Goal: Transaction & Acquisition: Purchase product/service

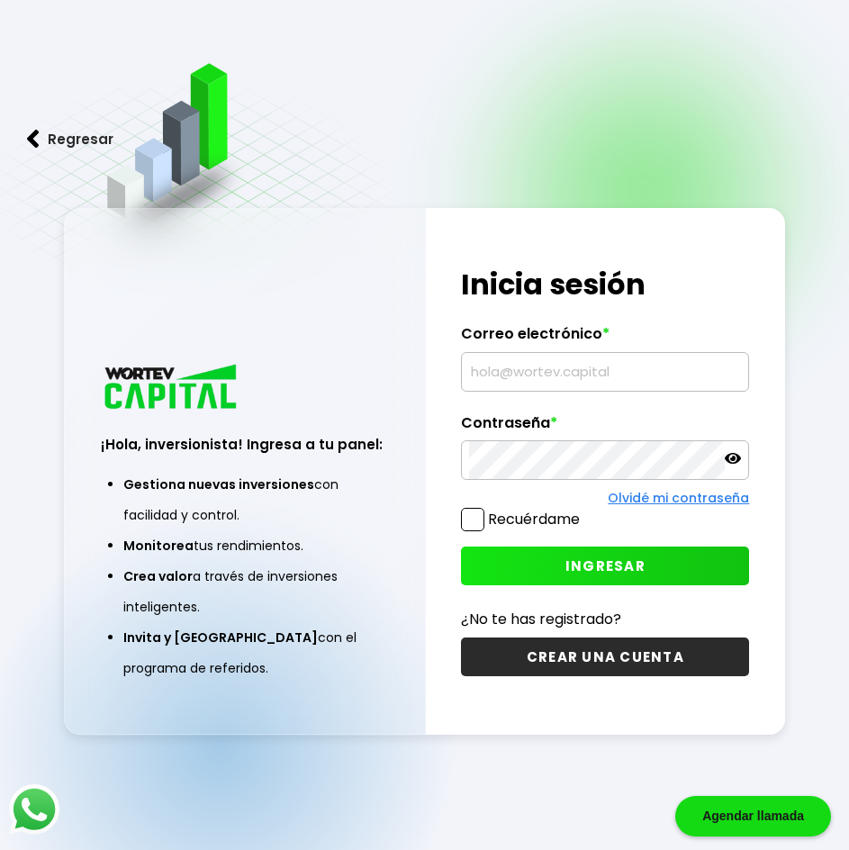
type input "[EMAIL_ADDRESS][DOMAIN_NAME]"
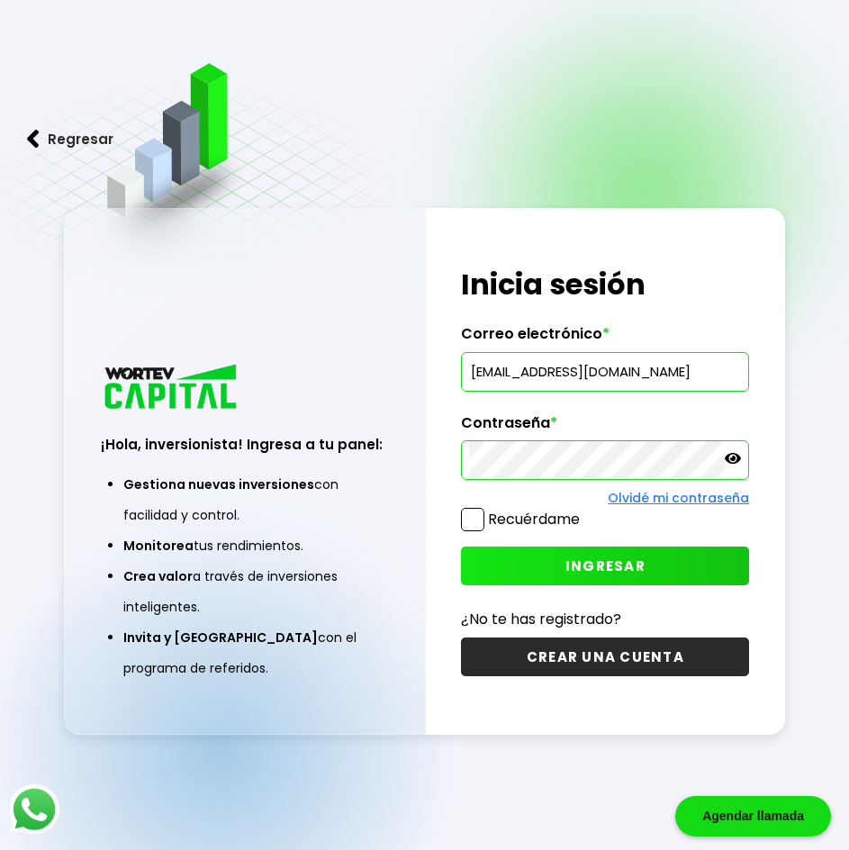
click at [63, 71] on img at bounding box center [224, 182] width 467 height 275
click at [591, 569] on span "INGRESAR" at bounding box center [605, 565] width 80 height 19
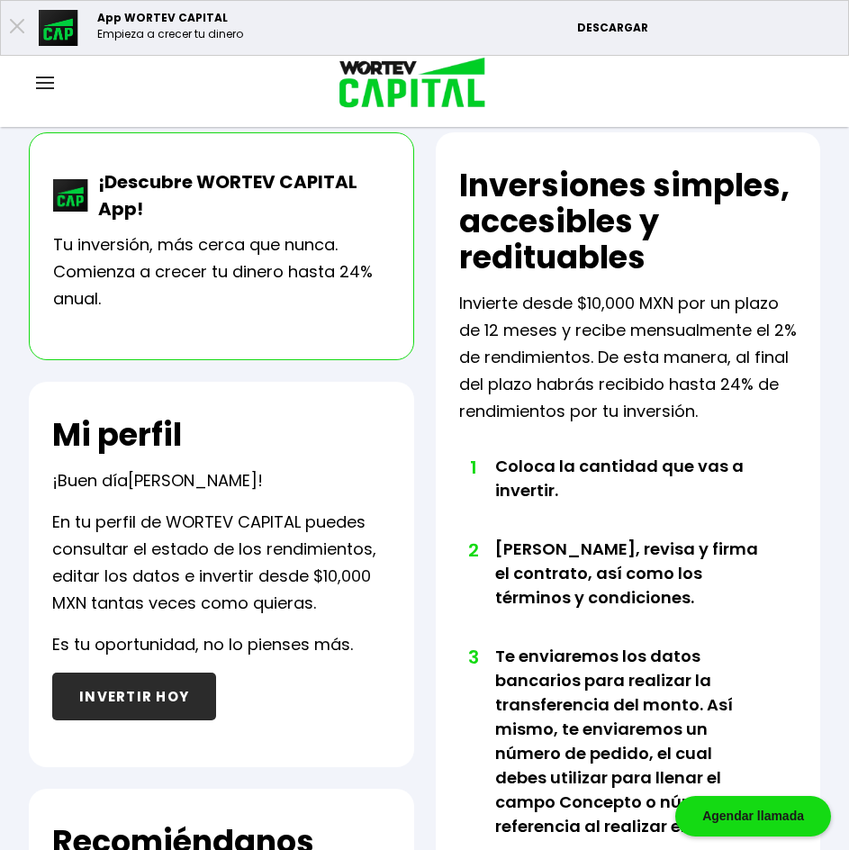
scroll to position [356, 0]
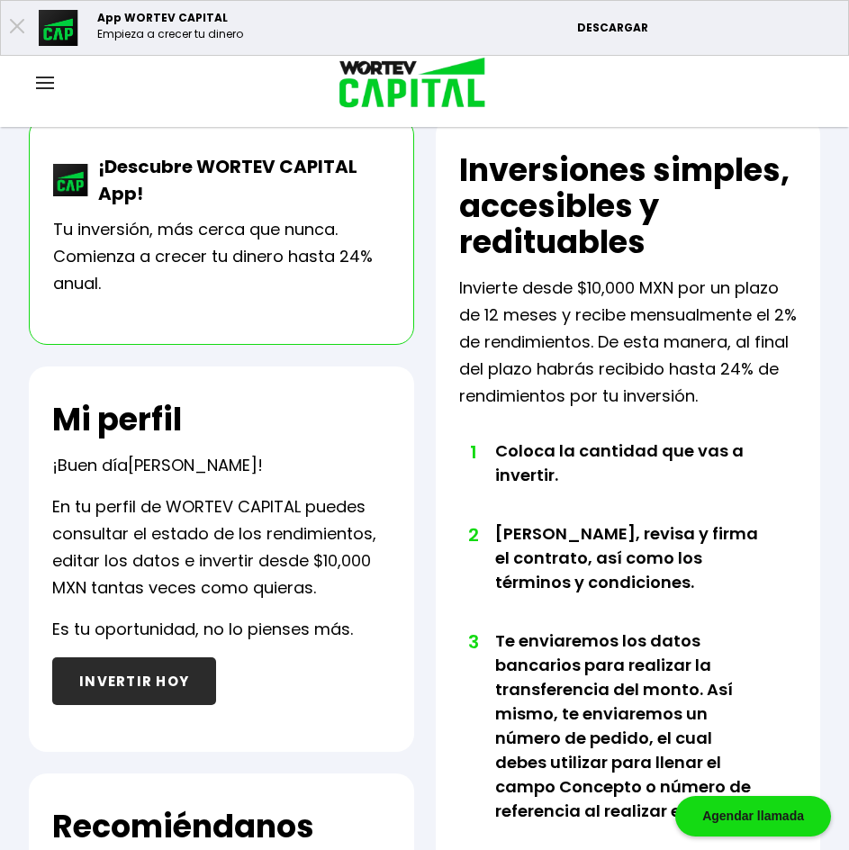
click at [117, 705] on button "INVERTIR HOY" at bounding box center [134, 681] width 164 height 48
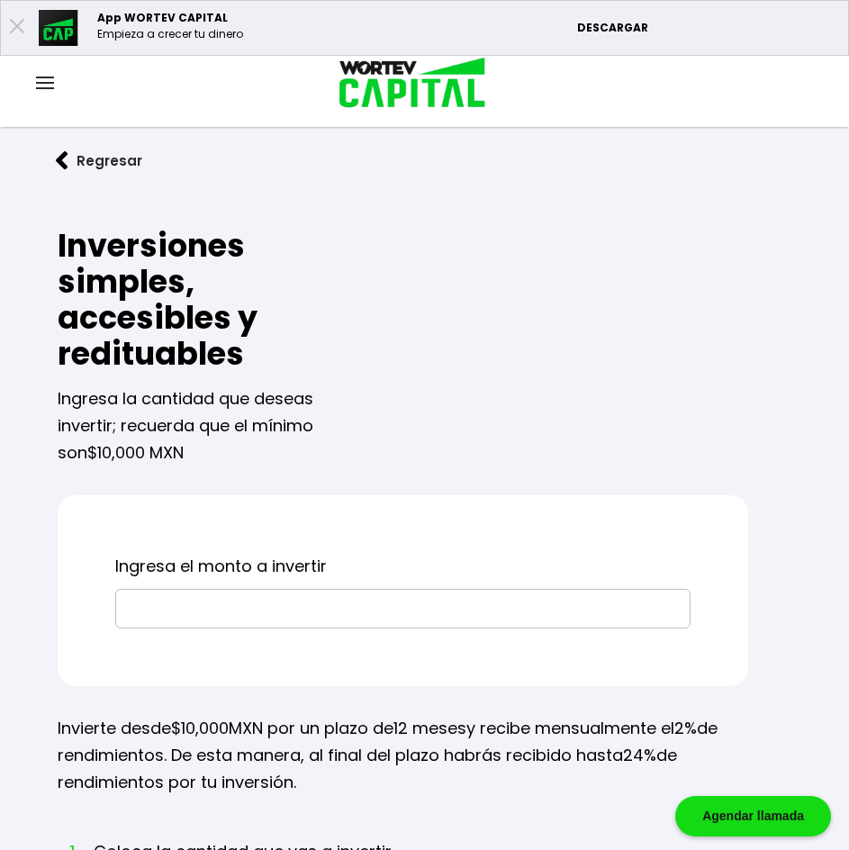
click at [51, 86] on img at bounding box center [45, 83] width 18 height 13
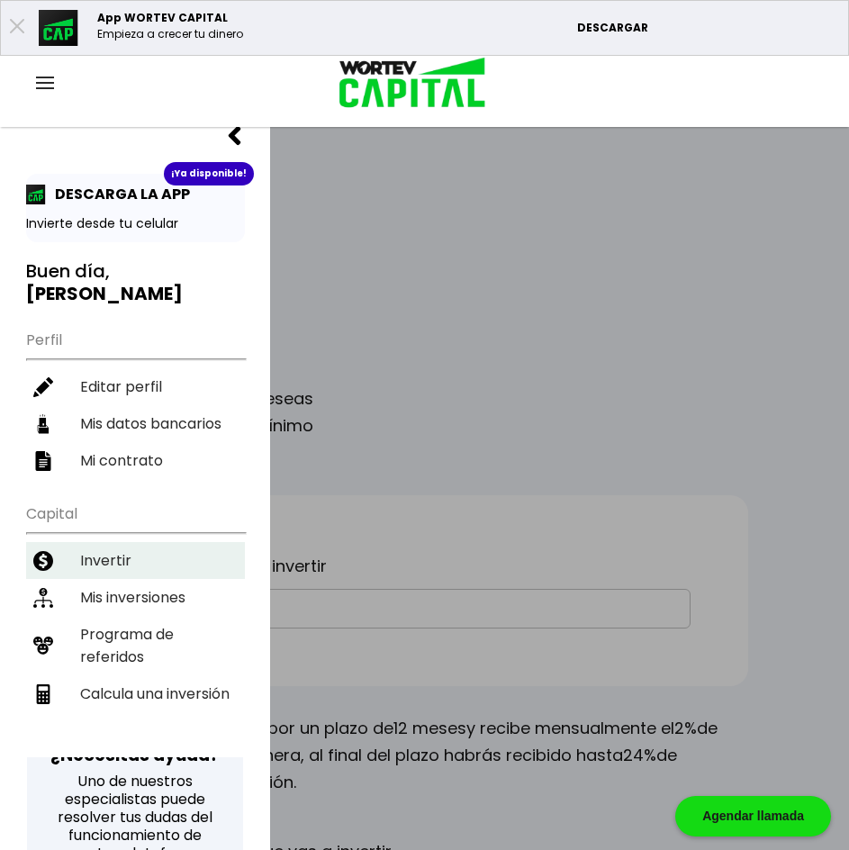
click at [98, 542] on li "Invertir" at bounding box center [135, 560] width 219 height 37
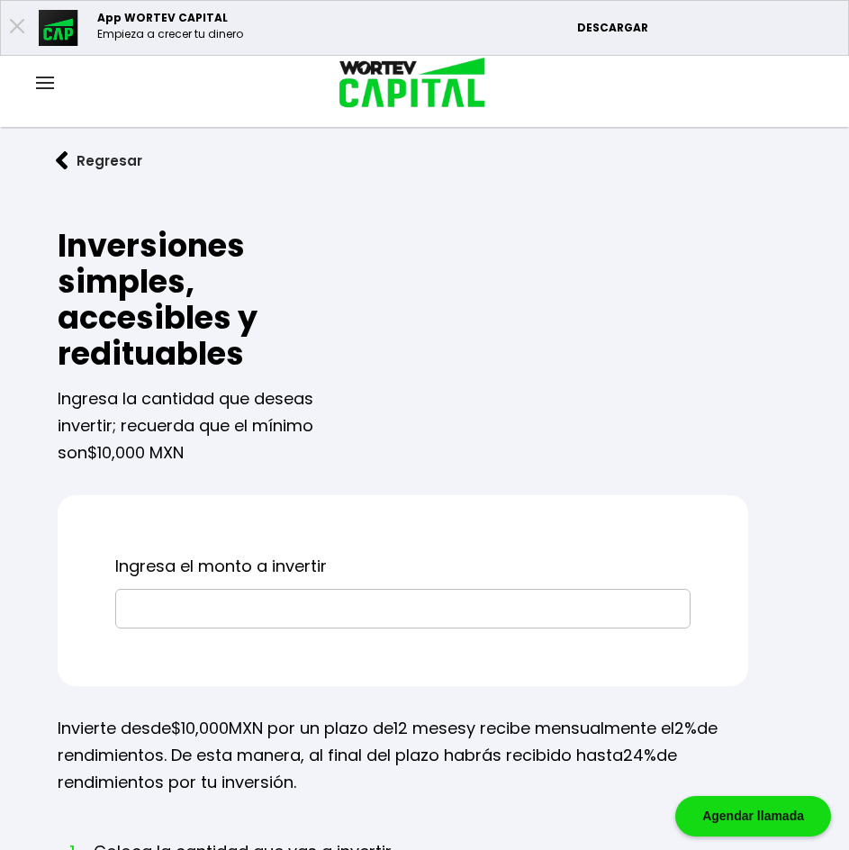
click at [35, 85] on div at bounding box center [45, 84] width 90 height 23
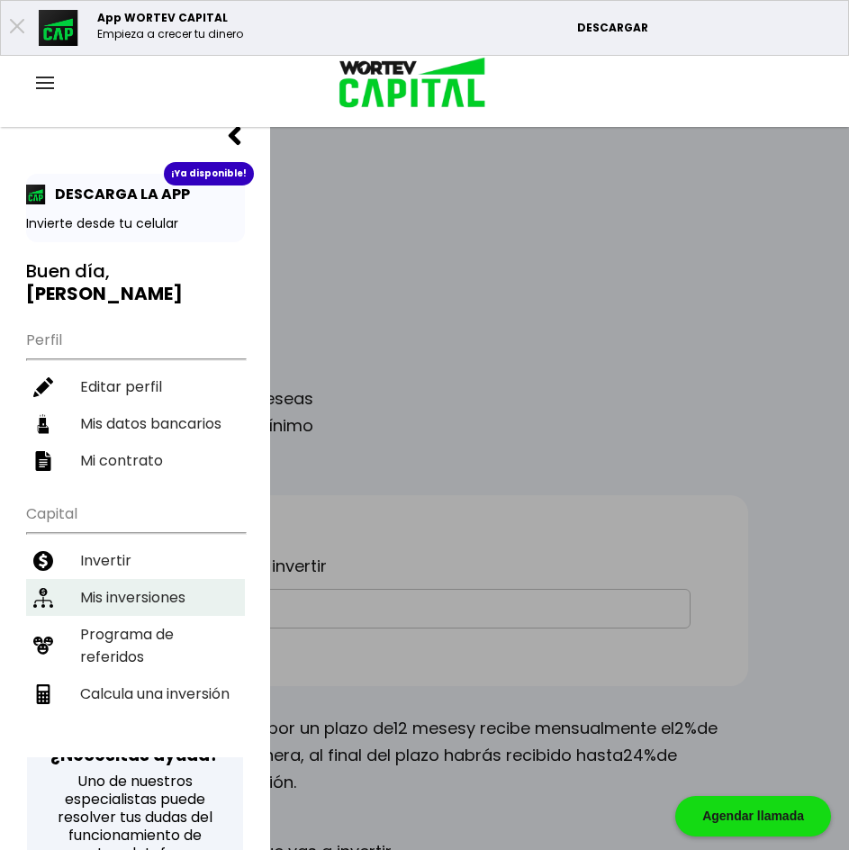
click at [121, 579] on li "Mis inversiones" at bounding box center [135, 597] width 219 height 37
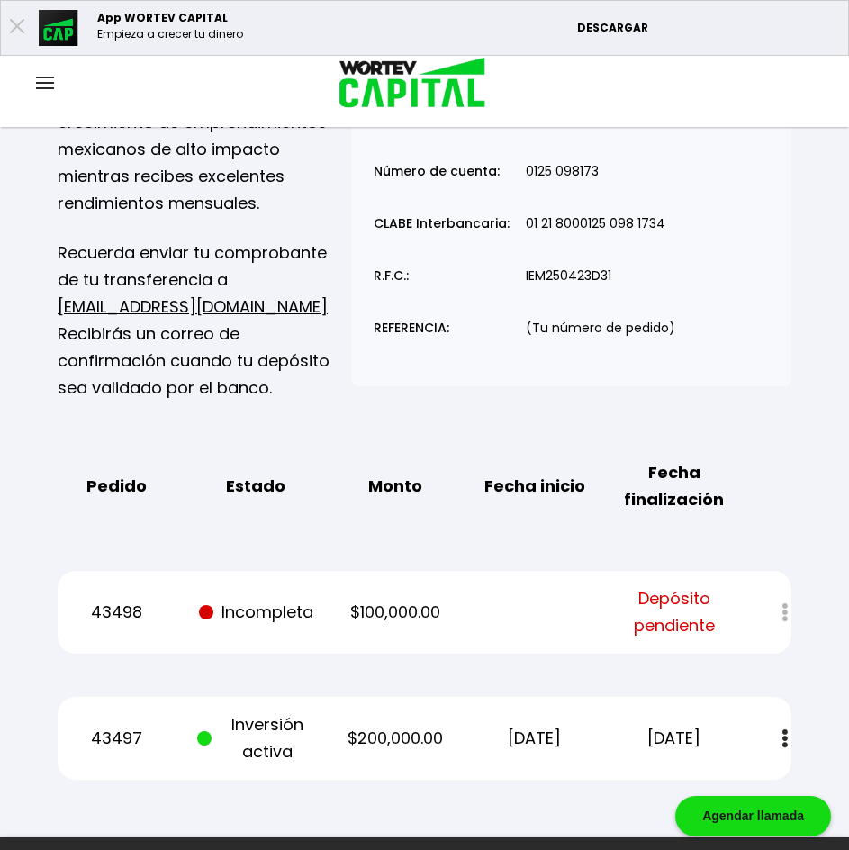
scroll to position [355, 0]
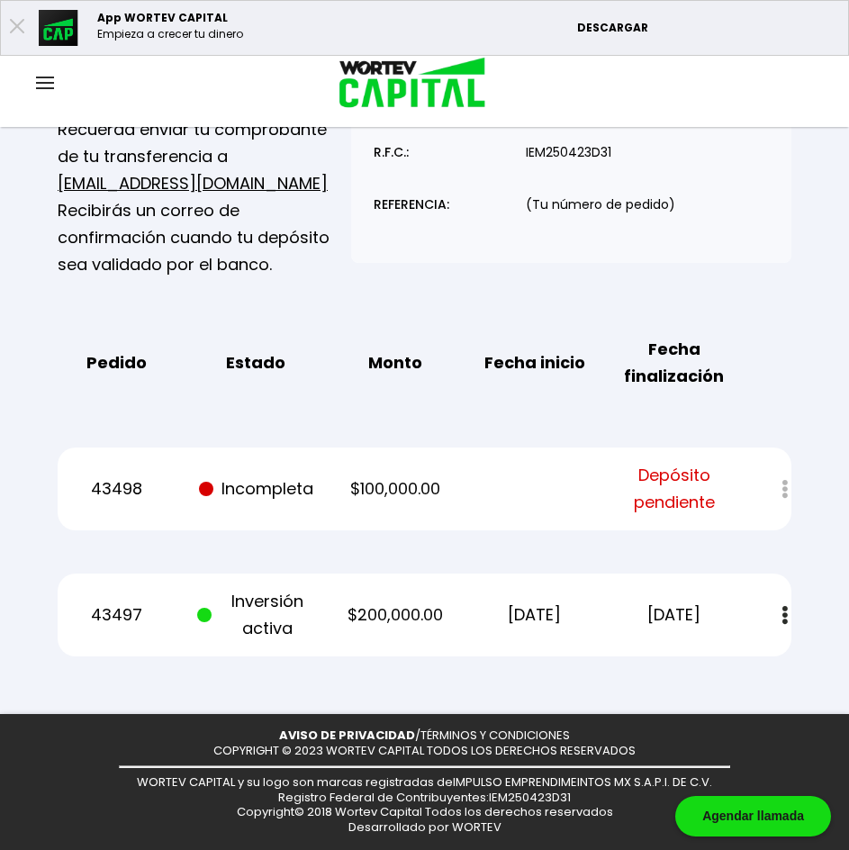
click at [40, 82] on img at bounding box center [45, 83] width 18 height 13
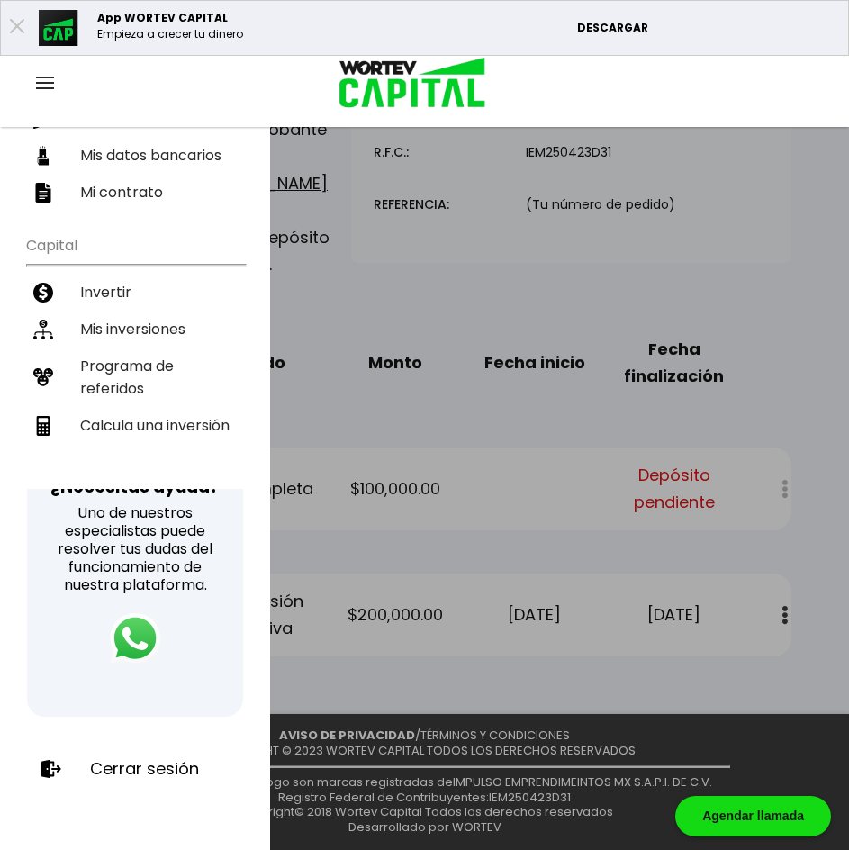
scroll to position [286, 0]
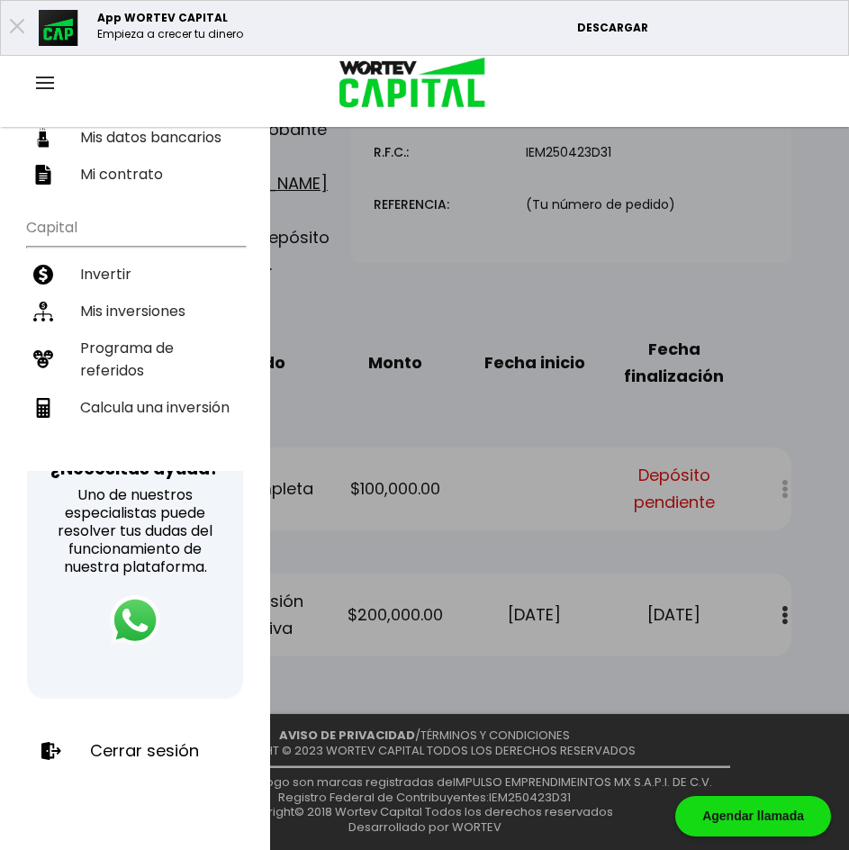
click at [132, 760] on p "Cerrar sesión" at bounding box center [144, 751] width 109 height 18
